Goal: Transaction & Acquisition: Purchase product/service

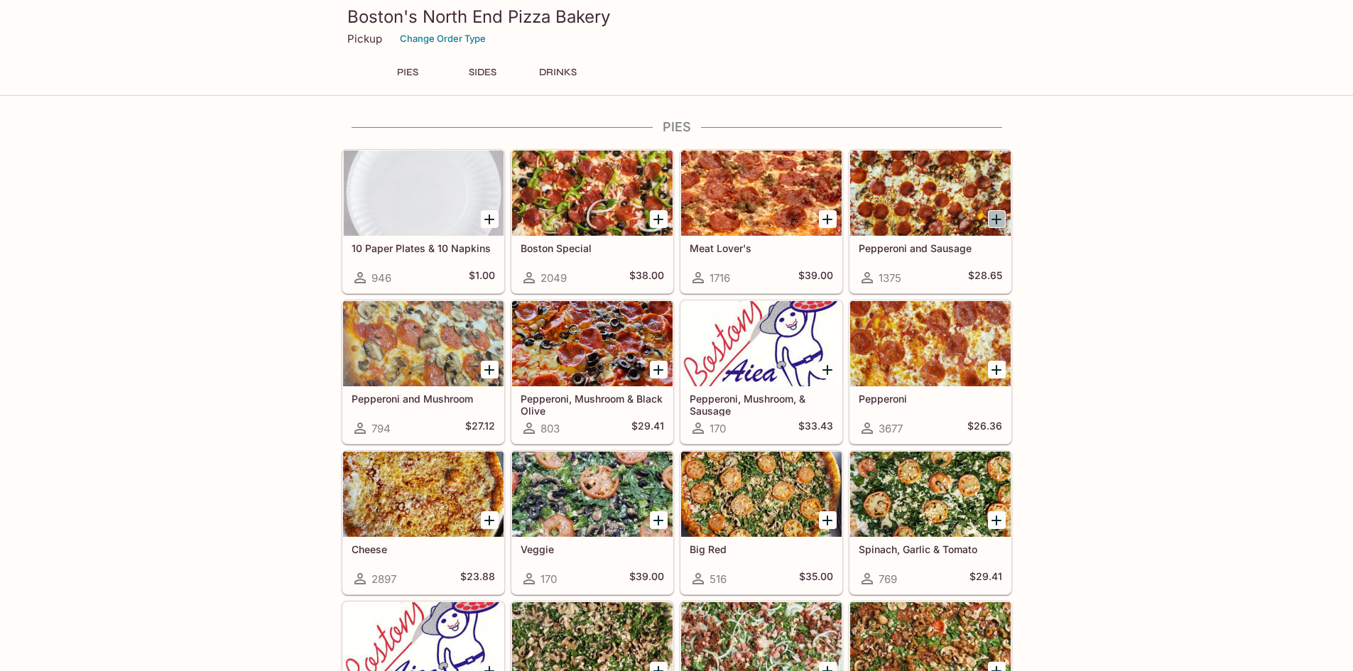
click at [1002, 222] on icon "Add Pepperoni and Sausage" at bounding box center [996, 219] width 17 height 17
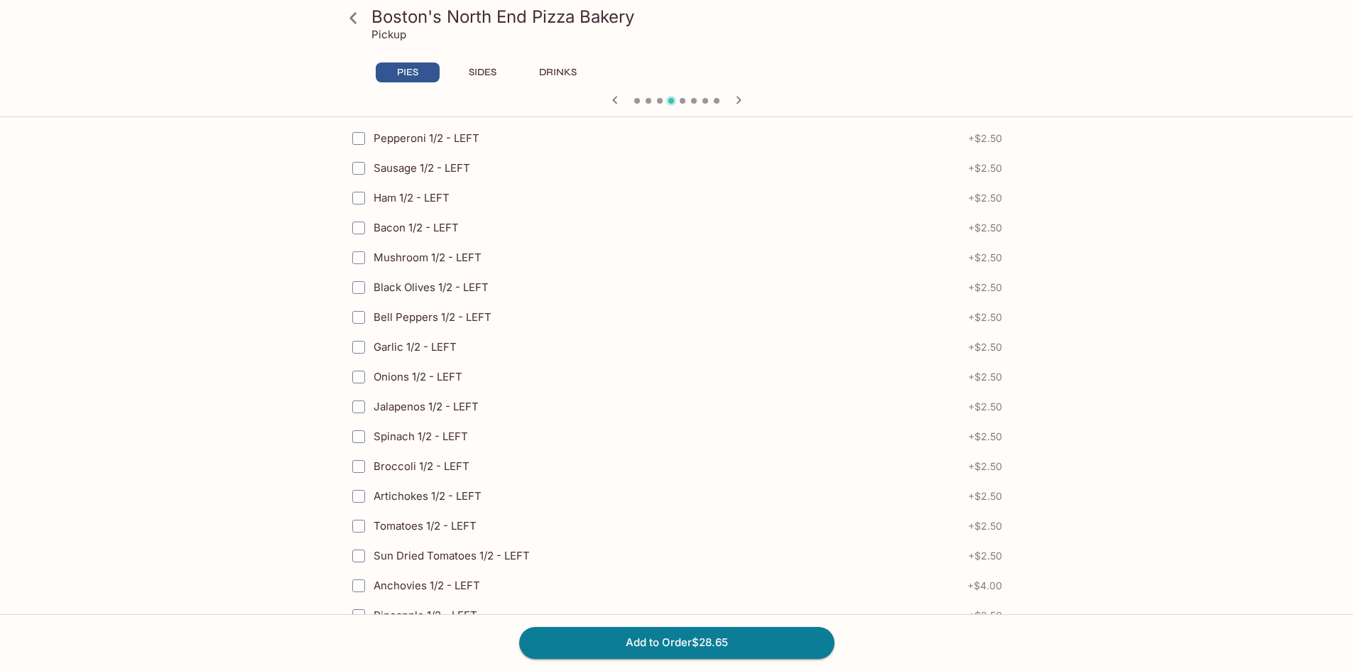
scroll to position [3098, 0]
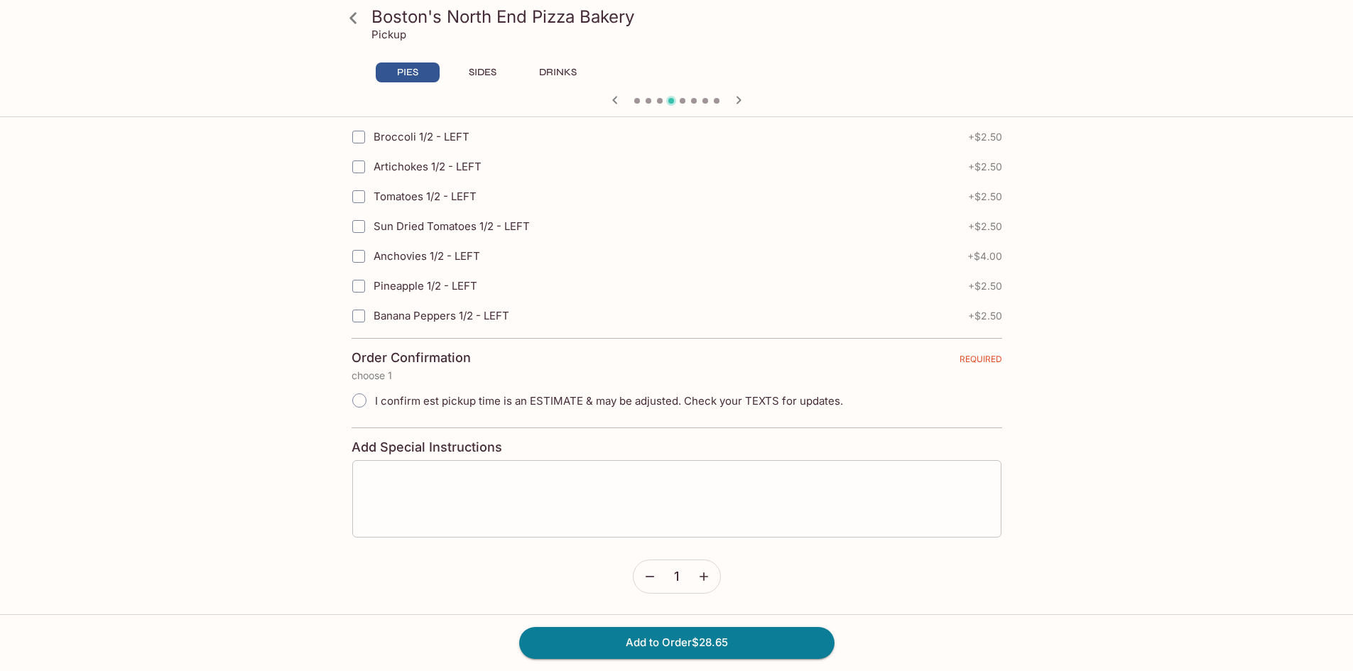
drag, startPoint x: 567, startPoint y: 498, endPoint x: 557, endPoint y: 499, distance: 10.7
click at [557, 499] on textarea at bounding box center [676, 499] width 629 height 54
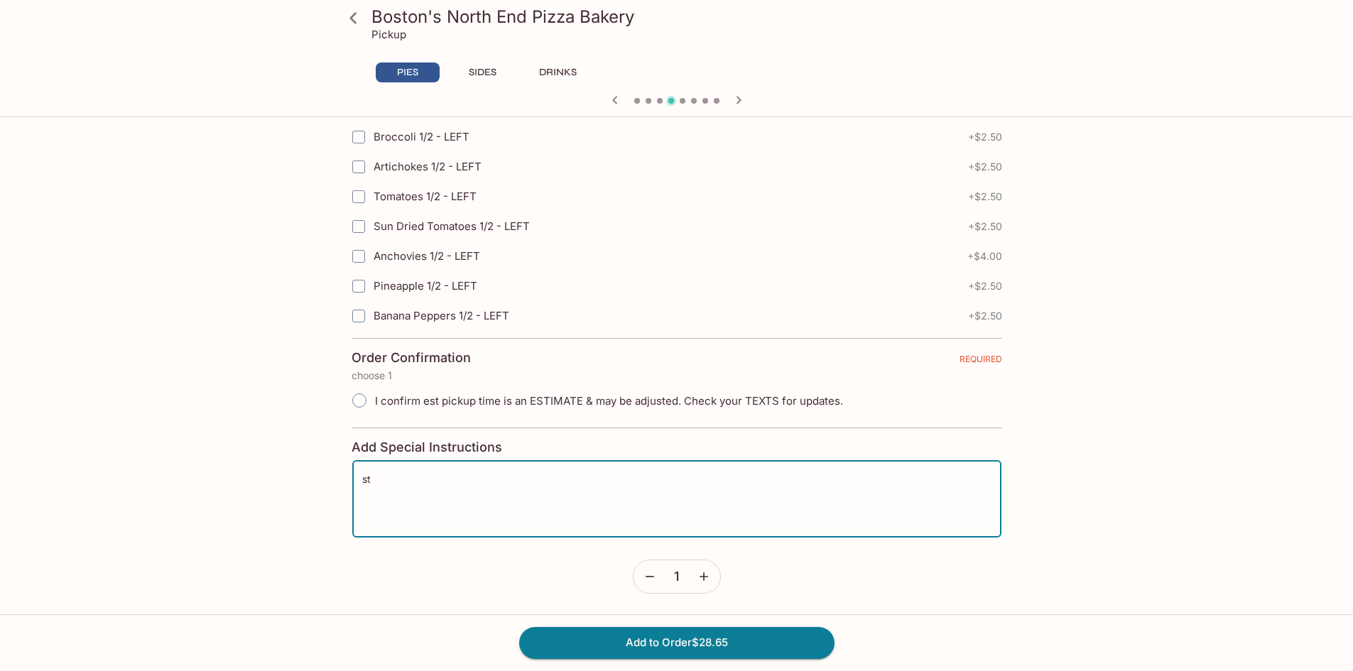
type textarea "s"
click at [357, 400] on input "I confirm est pickup time is an ESTIMATE & may be adjusted. Check your TEXTS fo…" at bounding box center [359, 401] width 30 height 30
radio input "true"
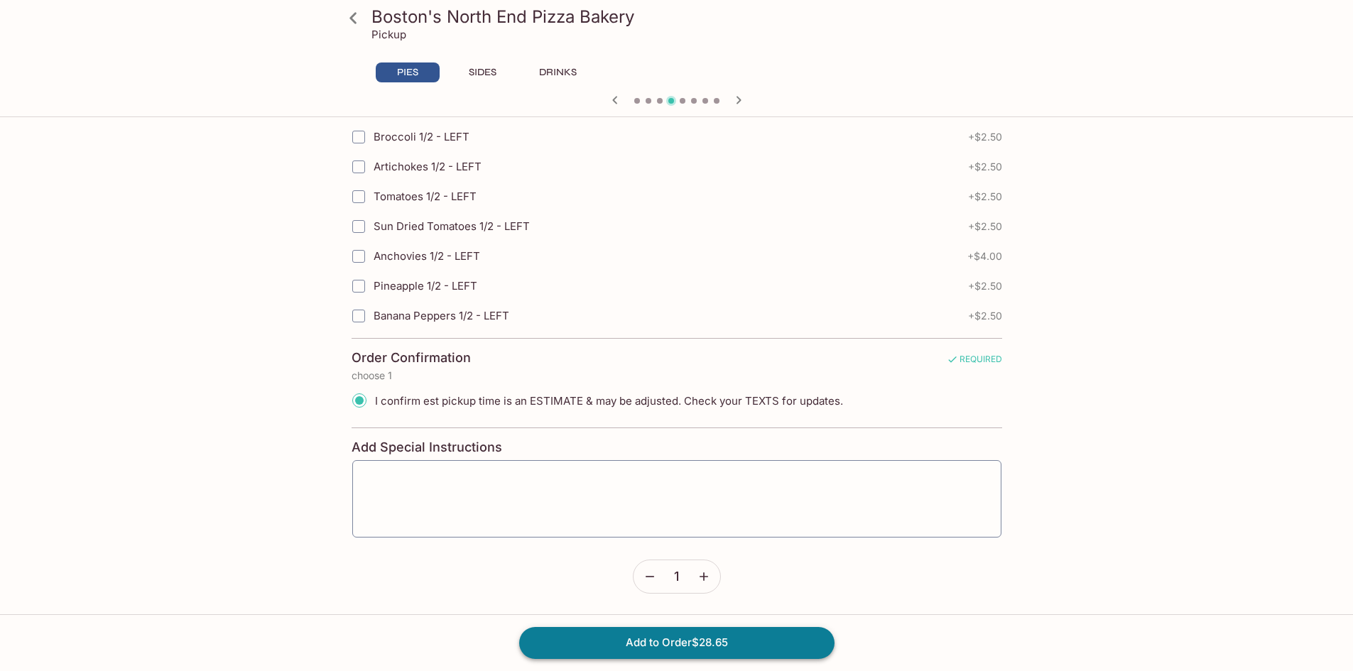
click at [652, 637] on button "Add to Order $28.65" at bounding box center [676, 642] width 315 height 31
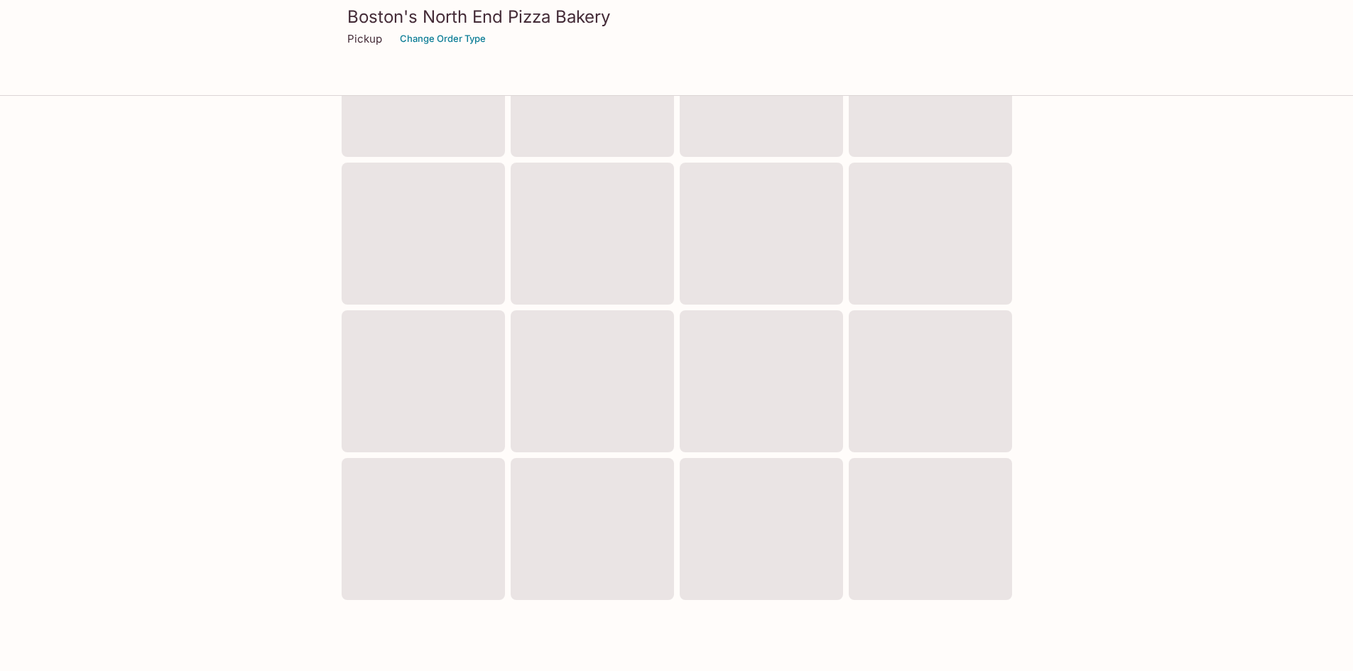
scroll to position [430, 0]
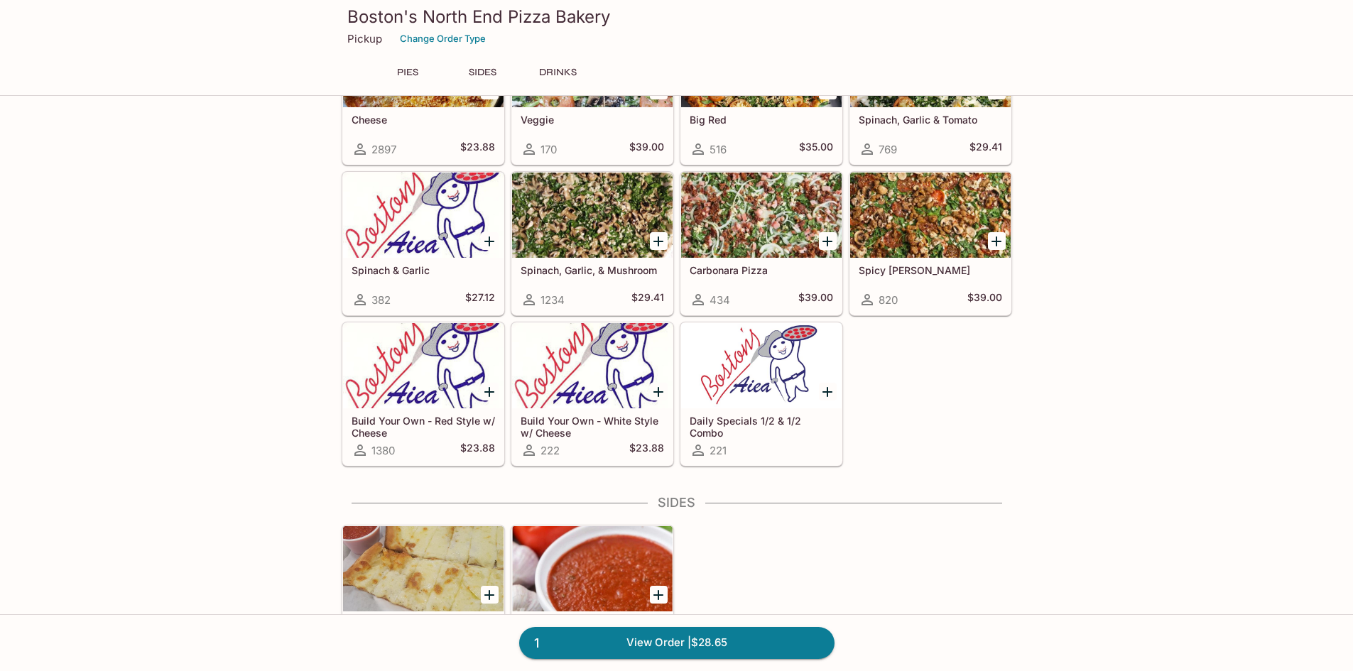
click at [490, 69] on button "SIDES" at bounding box center [483, 72] width 64 height 20
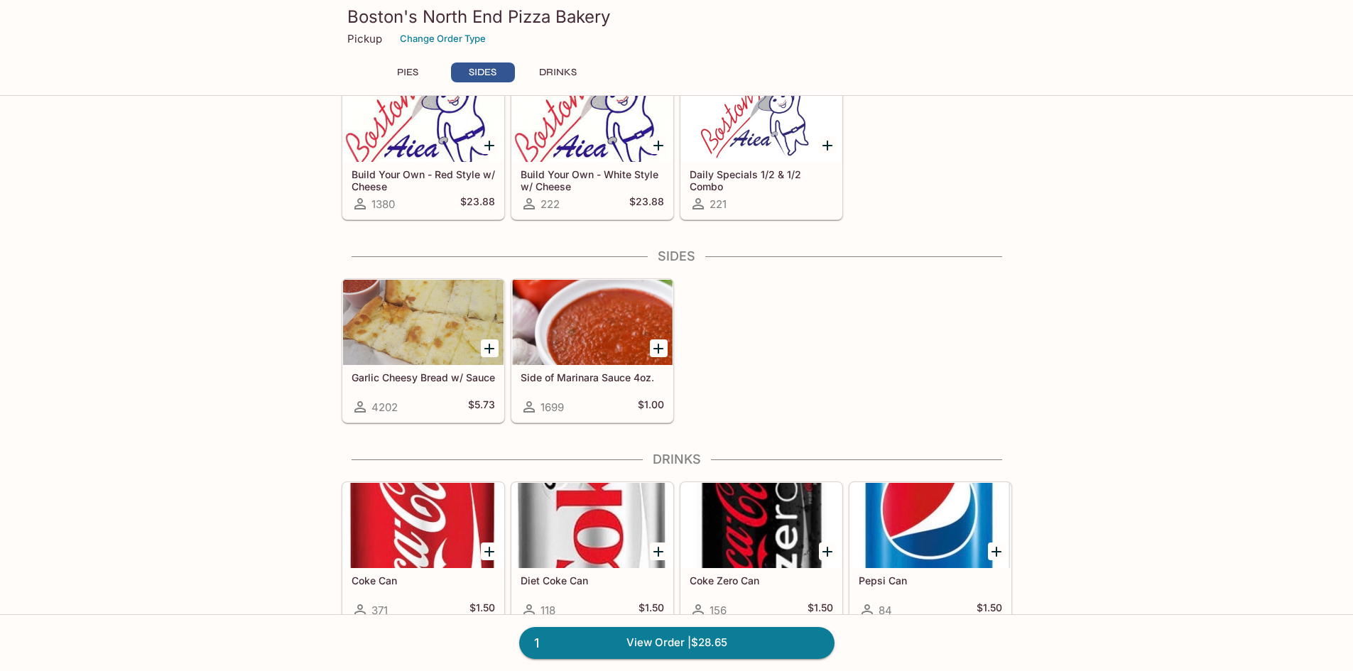
scroll to position [804, 0]
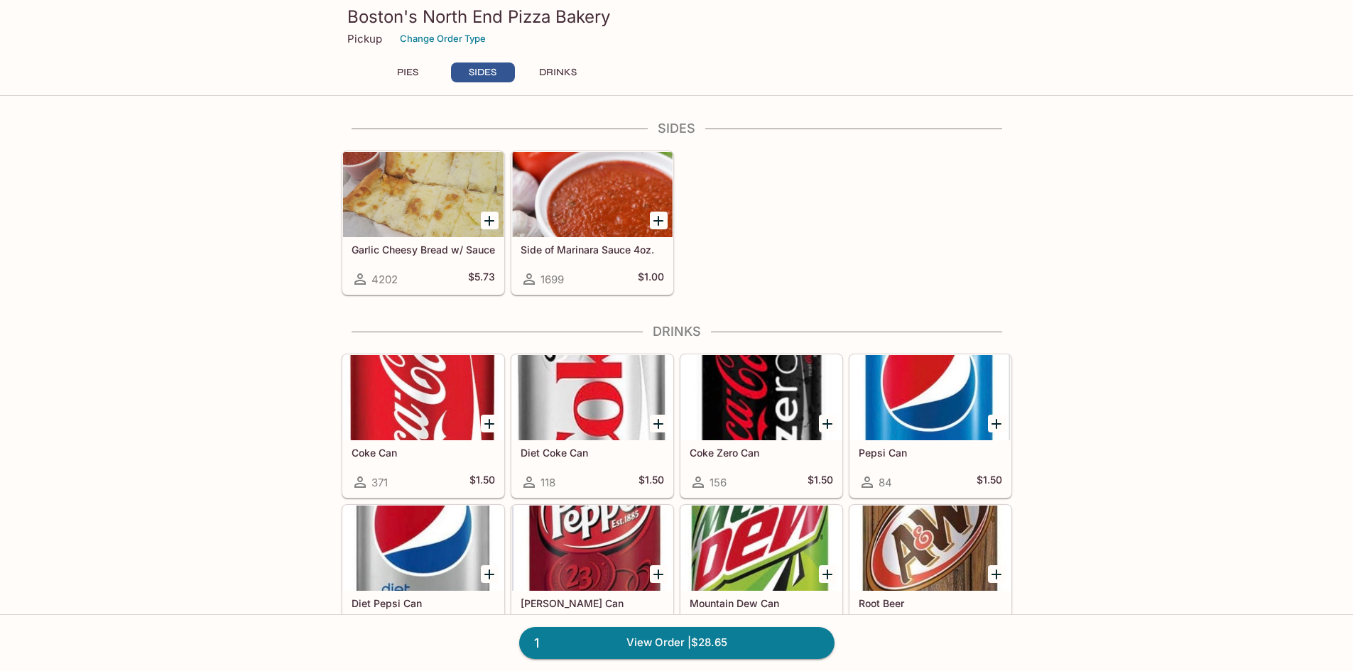
click at [493, 429] on icon "Add Coke Can" at bounding box center [489, 423] width 17 height 17
click at [489, 423] on button "1" at bounding box center [490, 424] width 18 height 18
click at [993, 579] on icon "Add Root Beer" at bounding box center [996, 574] width 17 height 17
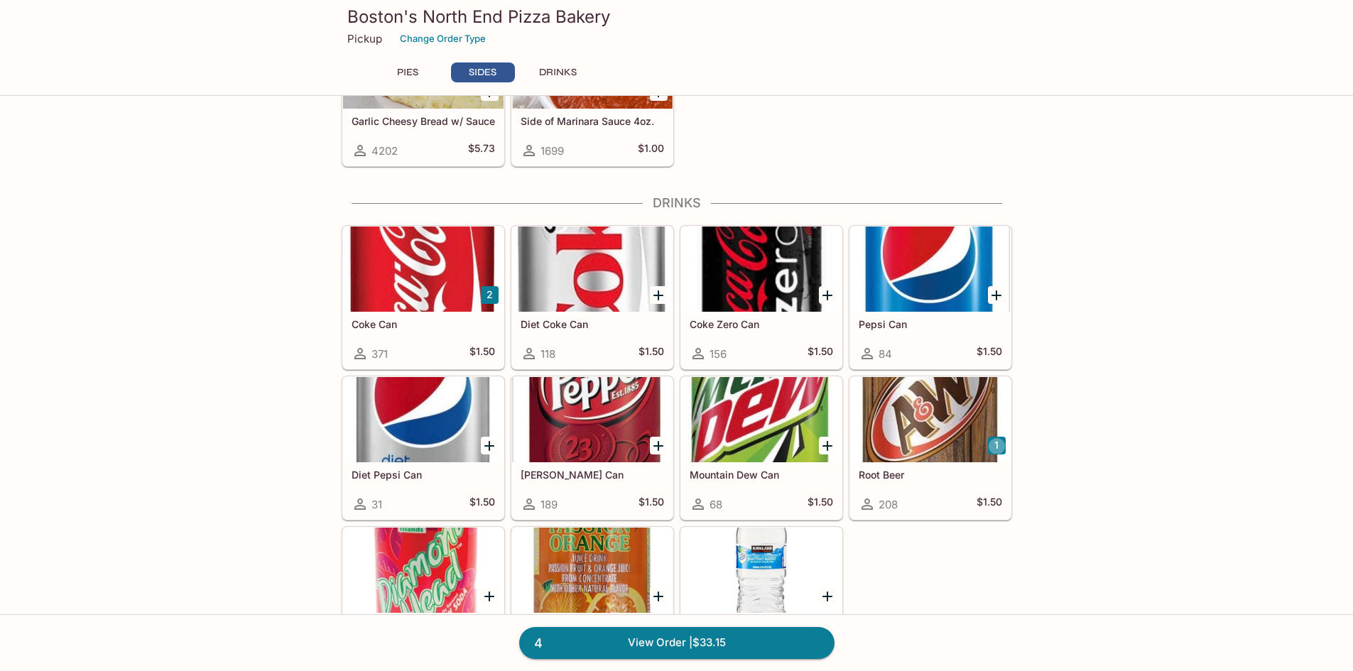
scroll to position [1003, 0]
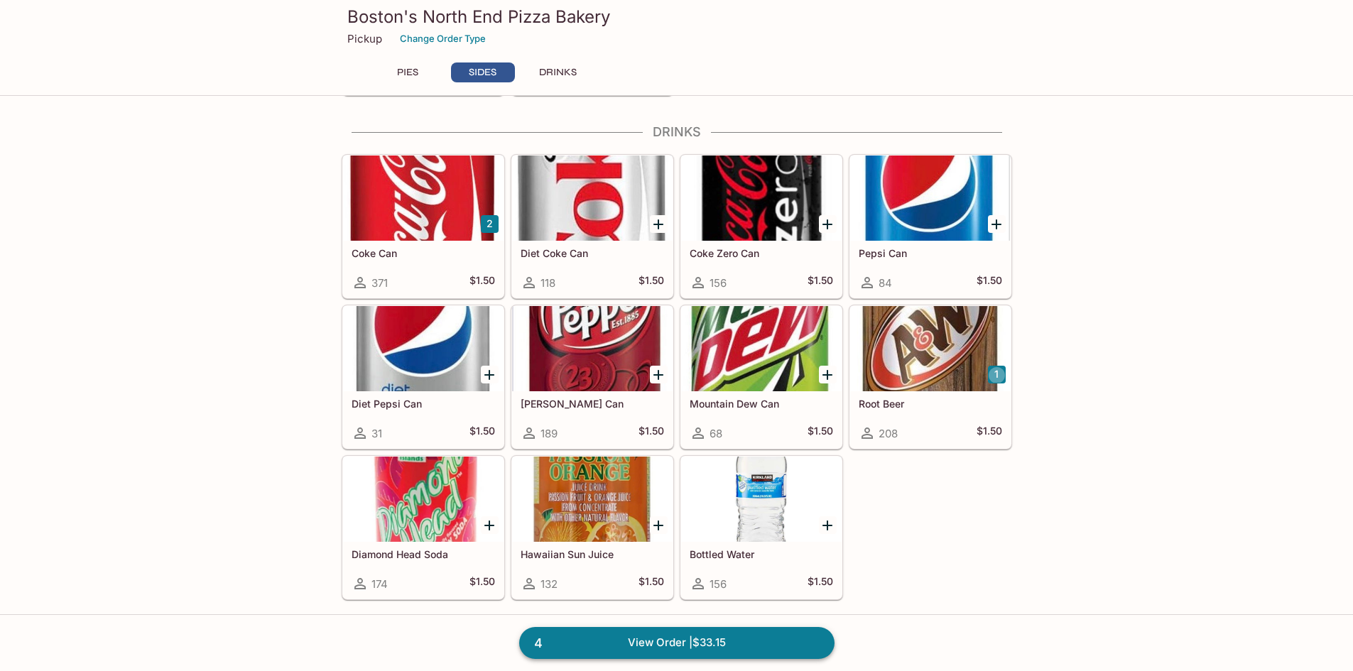
click at [692, 645] on link "4 View Order | $33.15" at bounding box center [676, 642] width 315 height 31
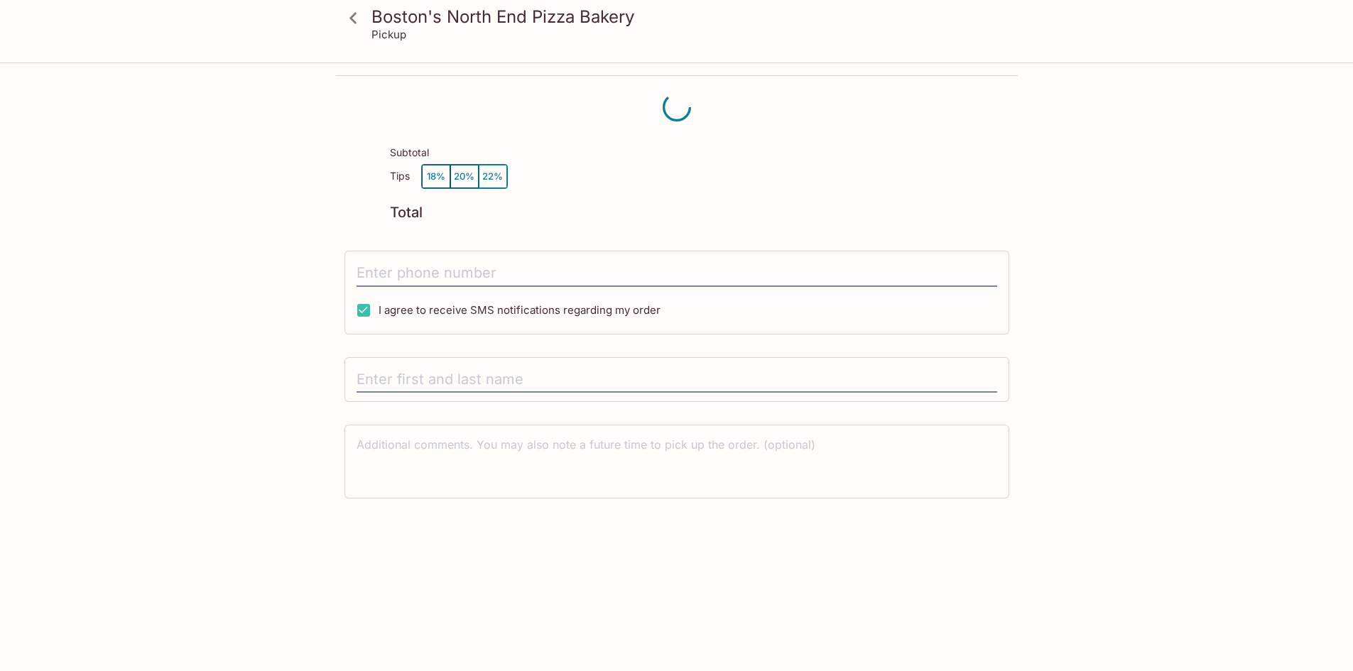
scroll to position [64, 0]
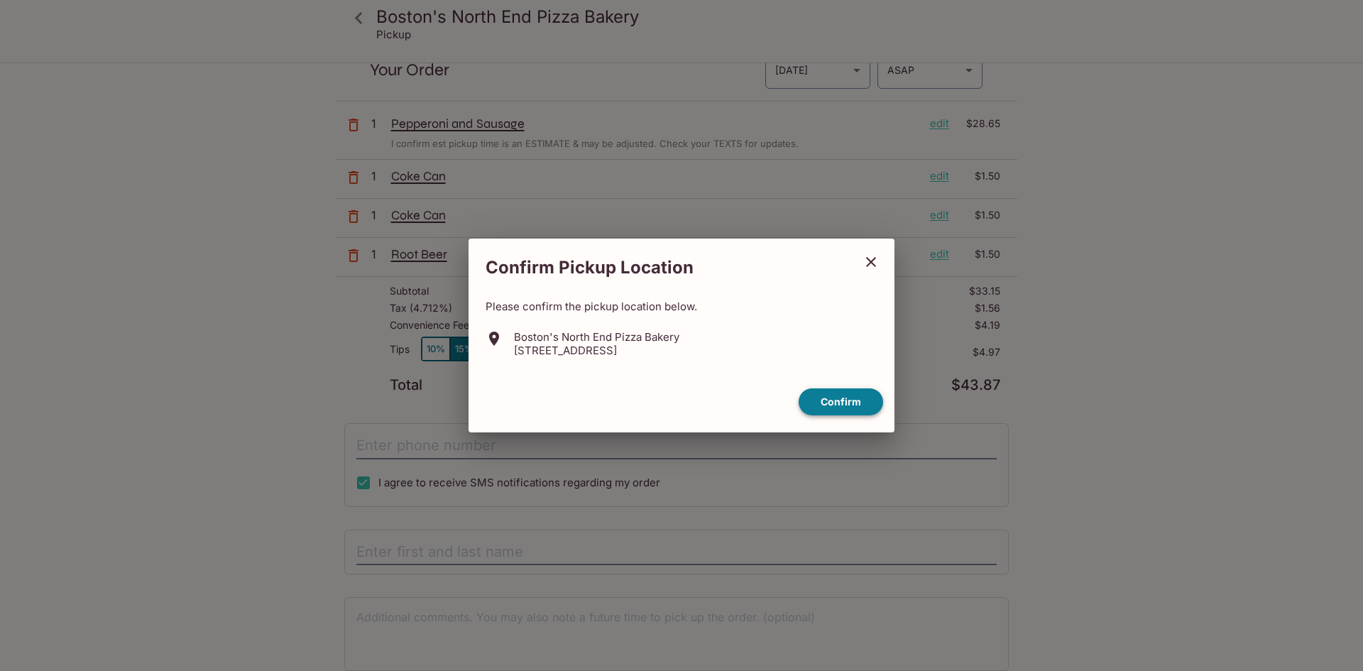
click at [816, 399] on button "Confirm" at bounding box center [841, 402] width 84 height 28
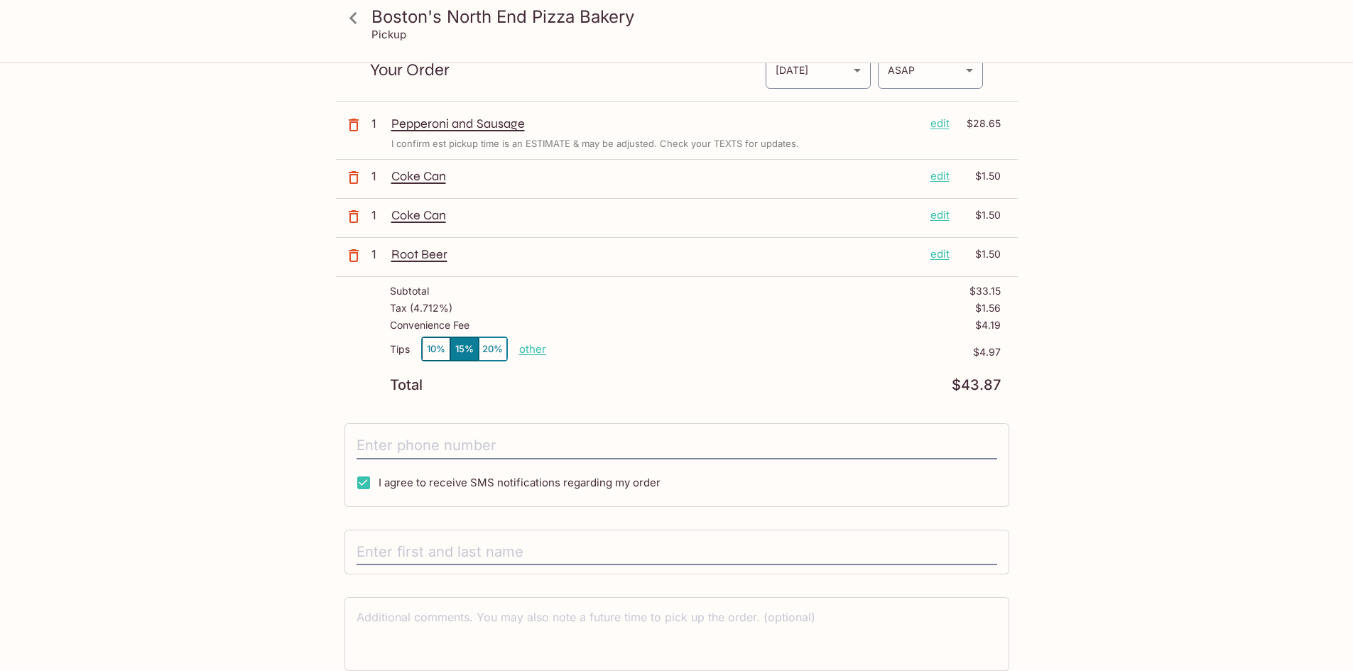
click at [527, 349] on p "other" at bounding box center [532, 348] width 27 height 13
drag, startPoint x: 625, startPoint y: 350, endPoint x: 694, endPoint y: 349, distance: 69.6
click at [694, 349] on div "Tips 10% 15% 20% Done 4.97 $4.97" at bounding box center [695, 358] width 611 height 42
type input "0.00"
click at [424, 443] on input "tel" at bounding box center [676, 445] width 640 height 27
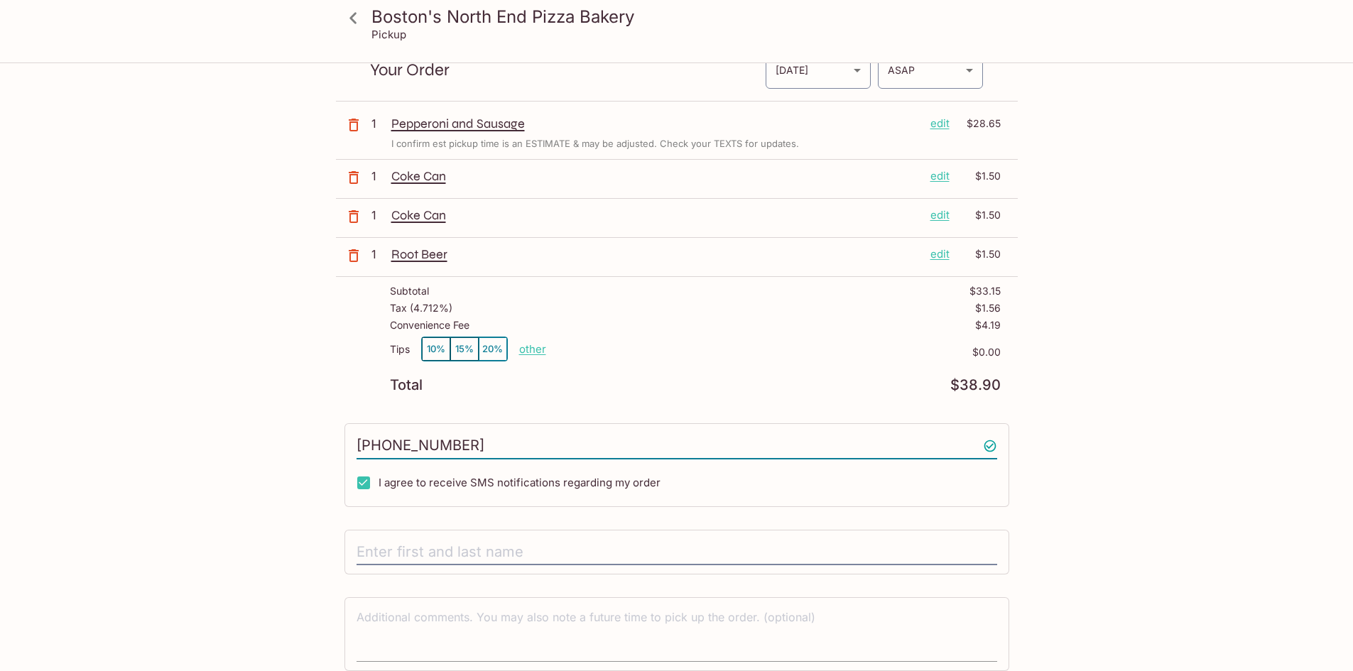
scroll to position [122, 0]
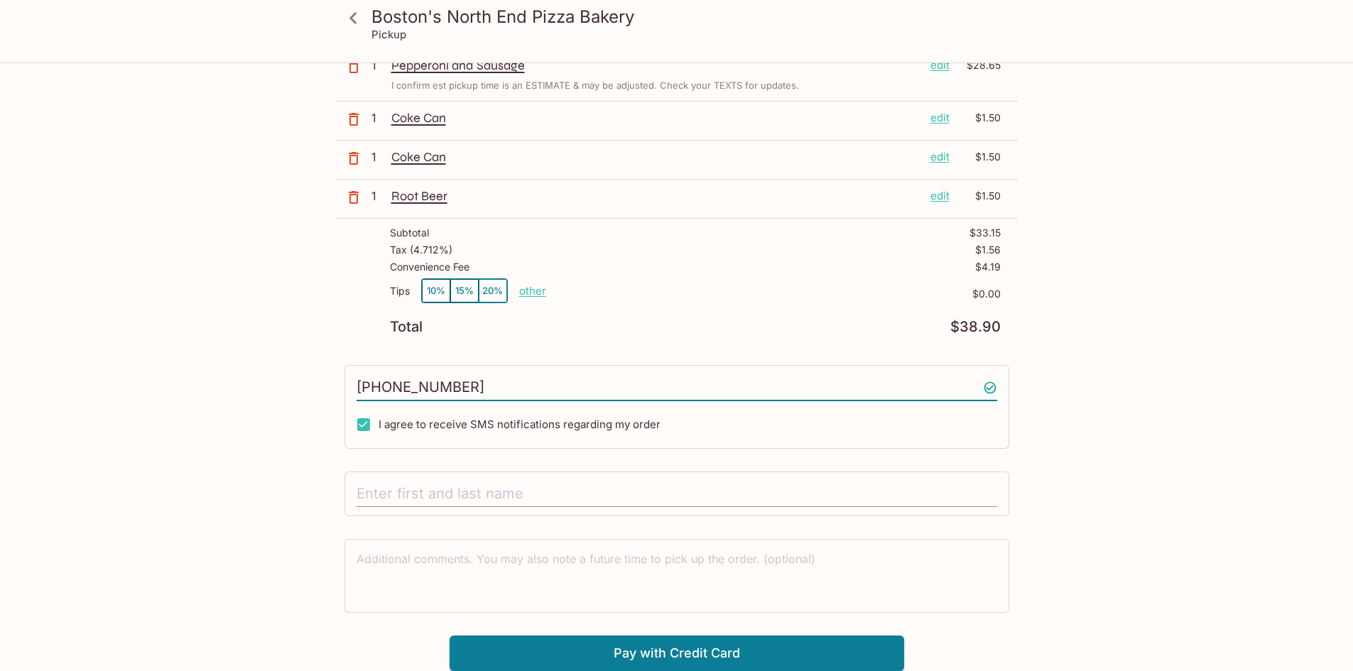
type input "[PHONE_NUMBER]"
drag, startPoint x: 408, startPoint y: 505, endPoint x: 408, endPoint y: 498, distance: 7.1
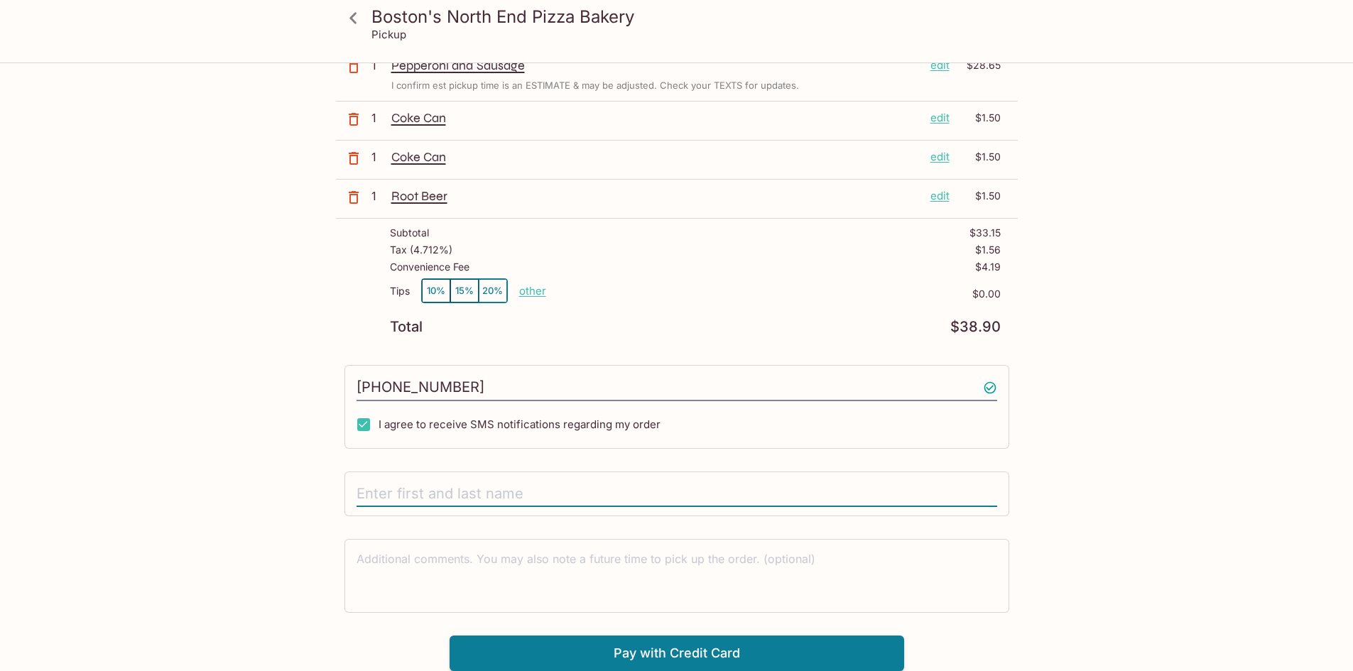
click at [408, 498] on input "text" at bounding box center [676, 494] width 640 height 27
type input "Z ZERton"
drag, startPoint x: 441, startPoint y: 496, endPoint x: 288, endPoint y: 499, distance: 152.7
click at [288, 499] on div "Boston's North End Pizza Bakery Pickup Boston's North End Pizza Bakery [STREET_…" at bounding box center [676, 306] width 909 height 729
type input "Z [PERSON_NAME]"
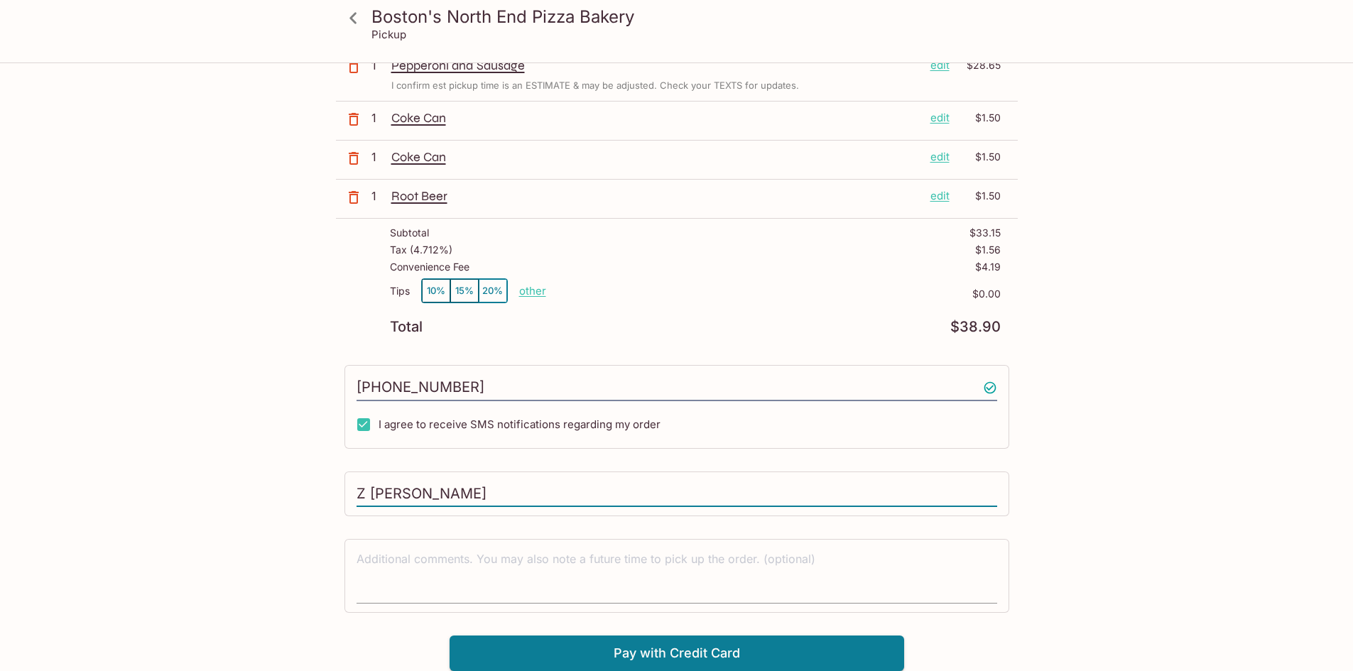
click at [427, 579] on textarea at bounding box center [676, 575] width 640 height 49
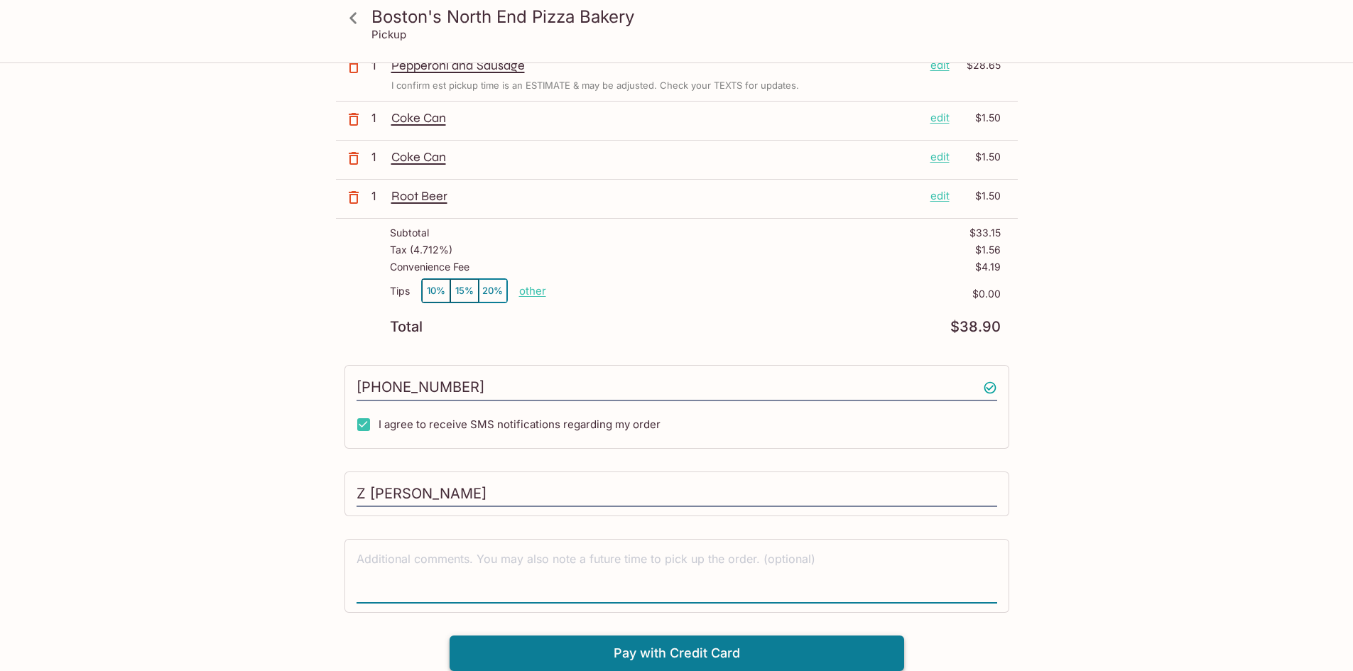
click at [625, 652] on button "Pay with Credit Card" at bounding box center [676, 652] width 454 height 35
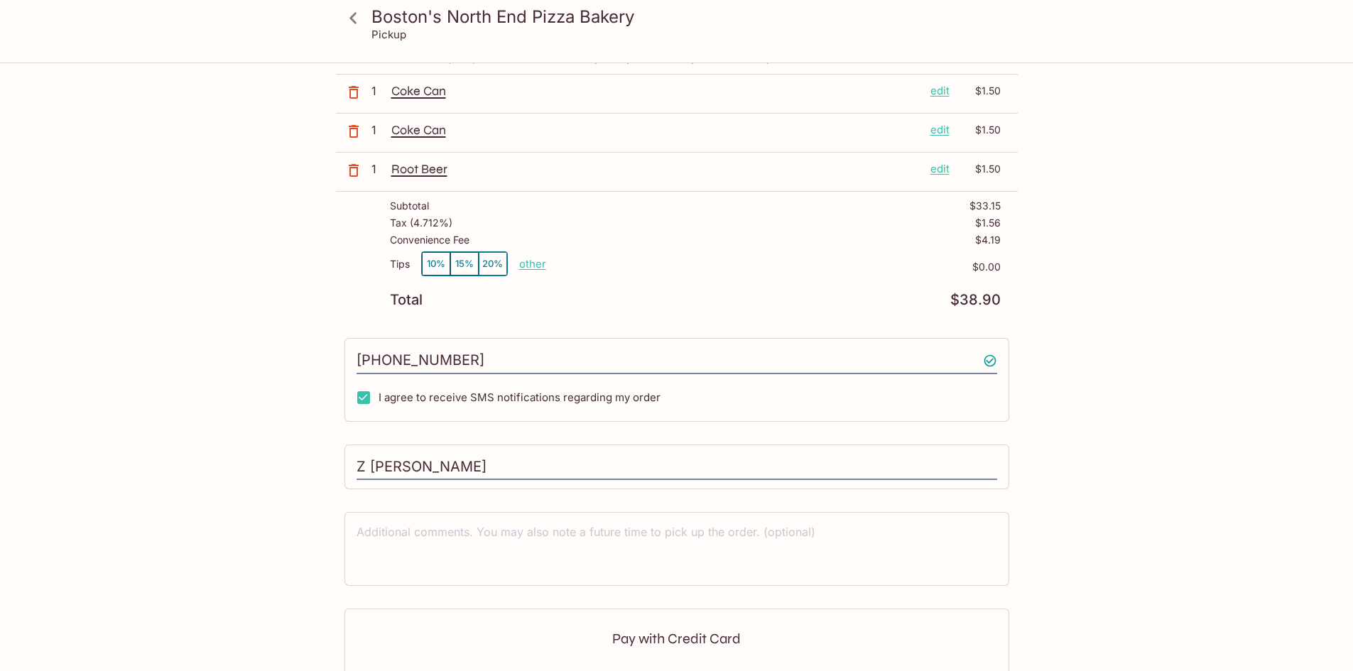
scroll to position [335, 0]
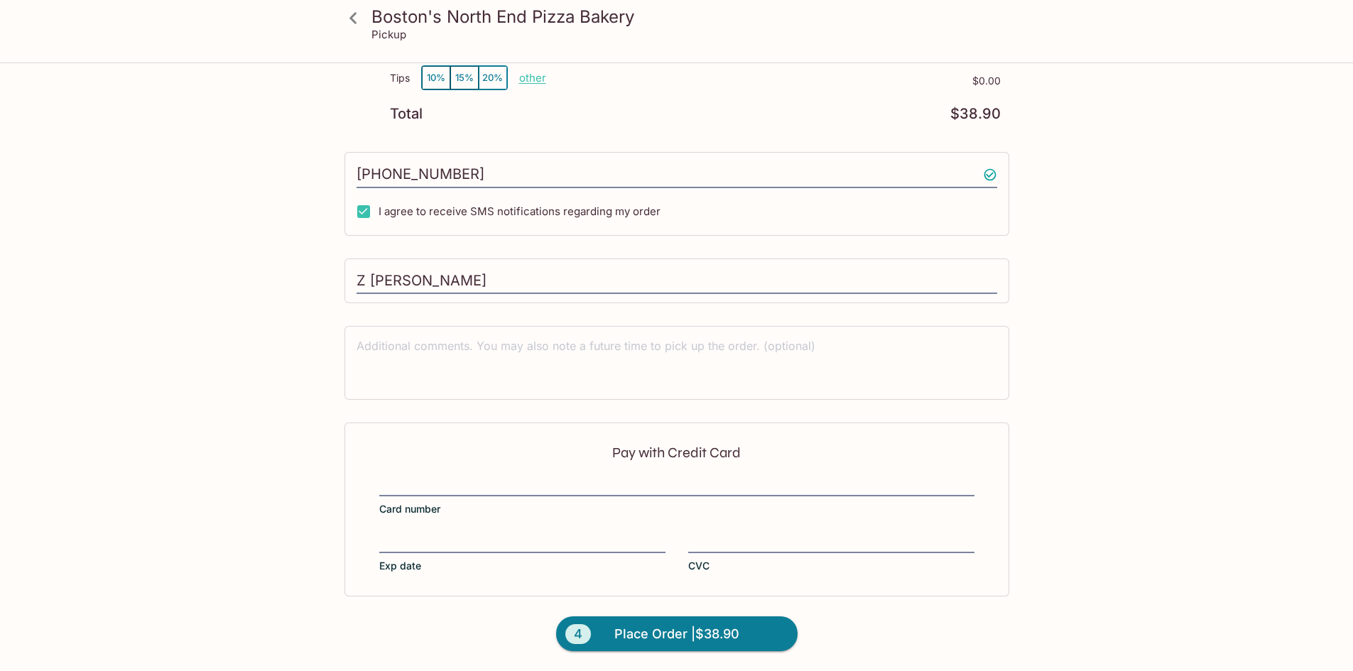
click at [415, 493] on div at bounding box center [676, 486] width 595 height 20
click at [415, 478] on input "Card number" at bounding box center [676, 477] width 595 height 1
click at [435, 496] on label "Card number" at bounding box center [676, 496] width 595 height 40
click at [435, 478] on input "Card number" at bounding box center [676, 477] width 595 height 1
click at [412, 495] on div at bounding box center [676, 486] width 595 height 20
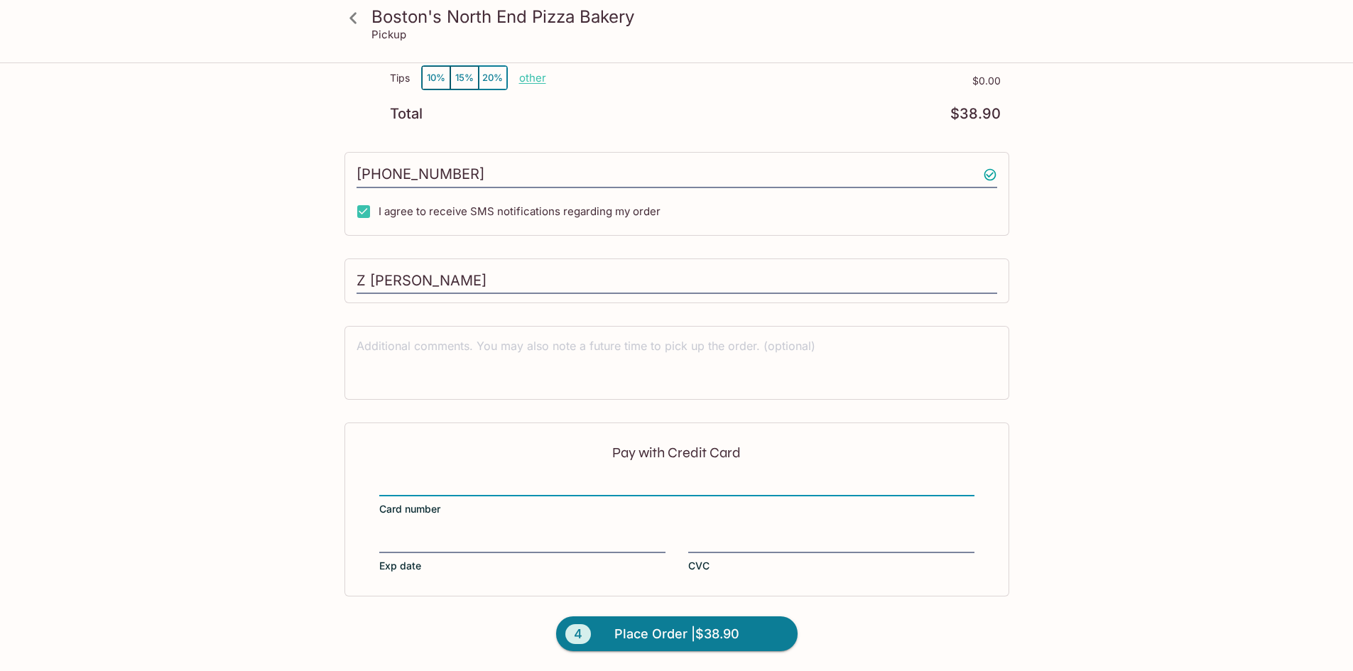
click at [412, 478] on input "Card number" at bounding box center [676, 477] width 595 height 1
click at [386, 532] on div "Pay with Credit Card Card number Exp date CVC" at bounding box center [676, 508] width 665 height 173
drag, startPoint x: 665, startPoint y: 579, endPoint x: 721, endPoint y: 535, distance: 71.9
click at [721, 535] on iframe at bounding box center [831, 543] width 286 height 16
click at [637, 643] on span "Place Order | $38.90" at bounding box center [676, 634] width 125 height 23
